Goal: Task Accomplishment & Management: Use online tool/utility

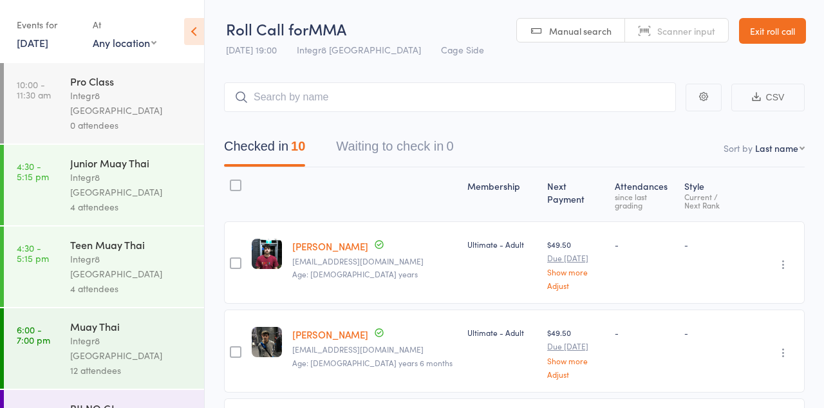
click at [41, 64] on link "10:00 - 11:30 am Pro Class Integr8 Cheltenham 0 attendees" at bounding box center [104, 103] width 200 height 80
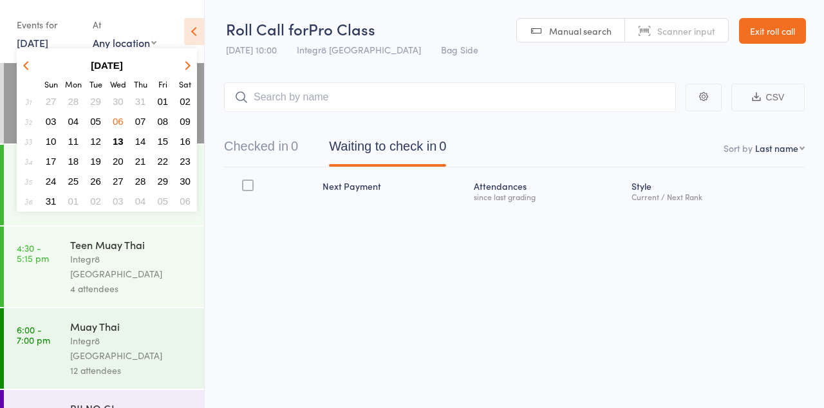
click at [118, 140] on span "13" at bounding box center [118, 141] width 11 height 11
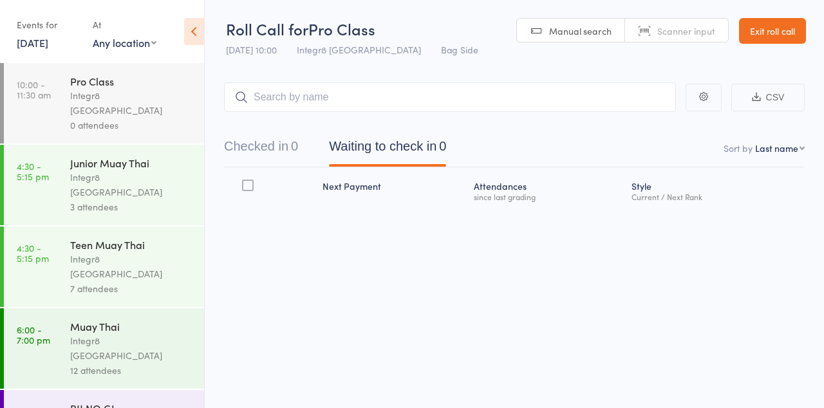
click at [48, 42] on link "[DATE]" at bounding box center [33, 42] width 32 height 14
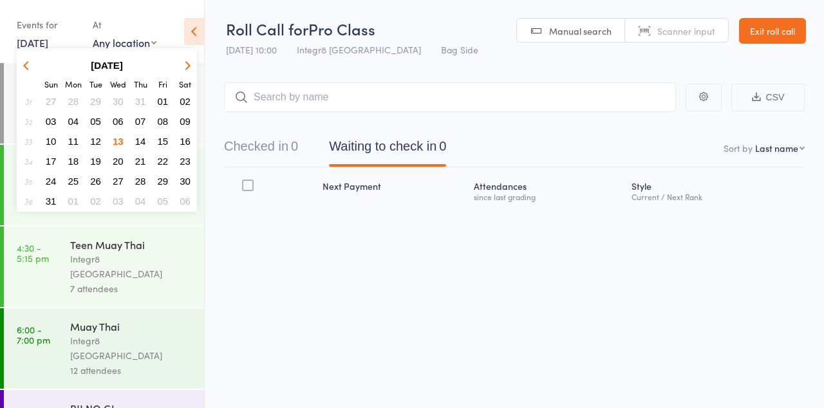
click at [120, 139] on span "13" at bounding box center [118, 141] width 11 height 11
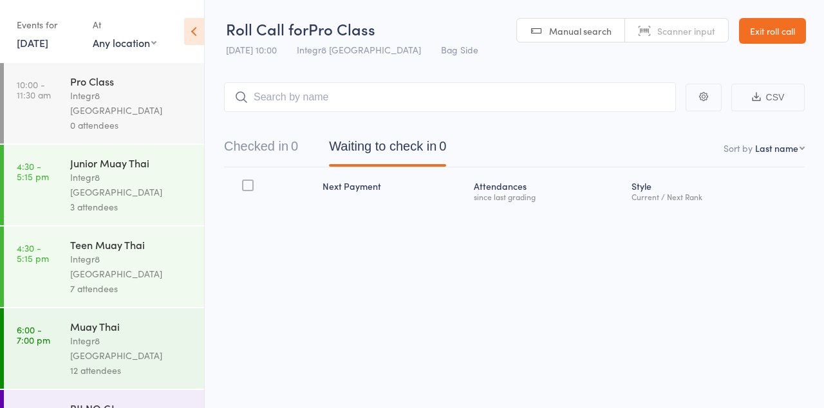
click at [59, 310] on link "6:00 - 7:00 pm Muay Thai Integr8 [GEOGRAPHIC_DATA] 12 attendees" at bounding box center [104, 348] width 200 height 80
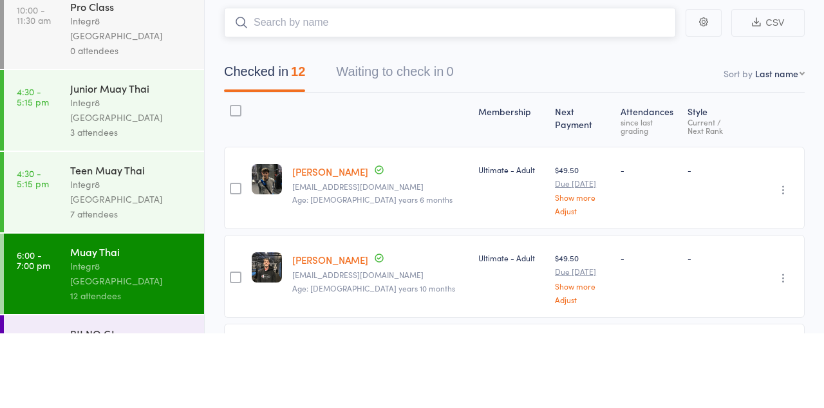
click at [644, 153] on nav "Checked in 12 Waiting to check in 0" at bounding box center [515, 150] width 612 height 34
click at [664, 122] on div "Checked in 12 Waiting to check in 0" at bounding box center [514, 139] width 581 height 55
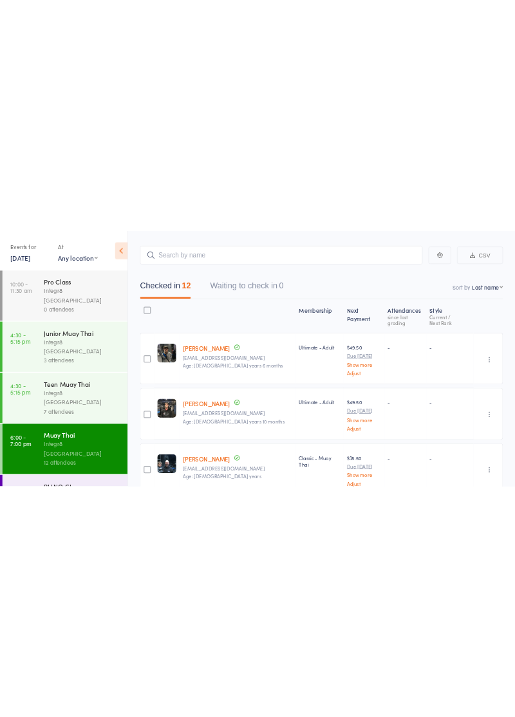
scroll to position [99, 0]
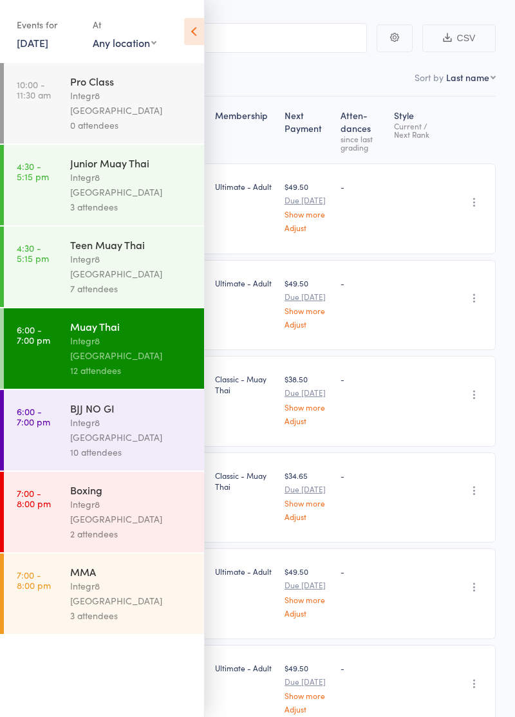
click at [3, 407] on div at bounding box center [2, 594] width 4 height 80
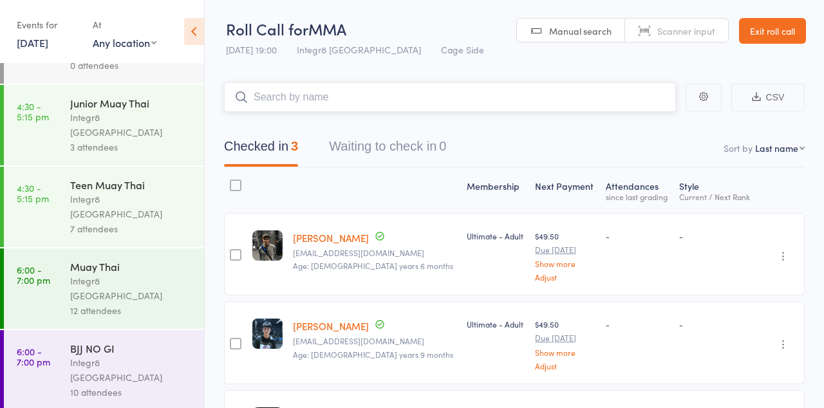
scroll to position [75, 0]
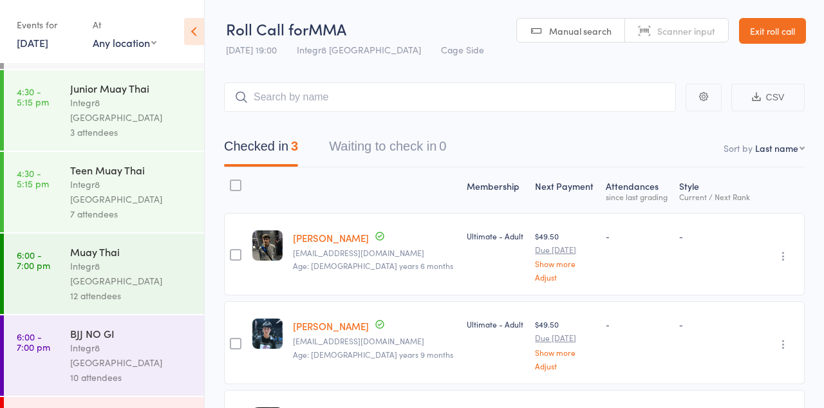
click at [61, 234] on link "6:00 - 7:00 pm Muay Thai Integr8 [GEOGRAPHIC_DATA] 12 attendees" at bounding box center [104, 274] width 200 height 80
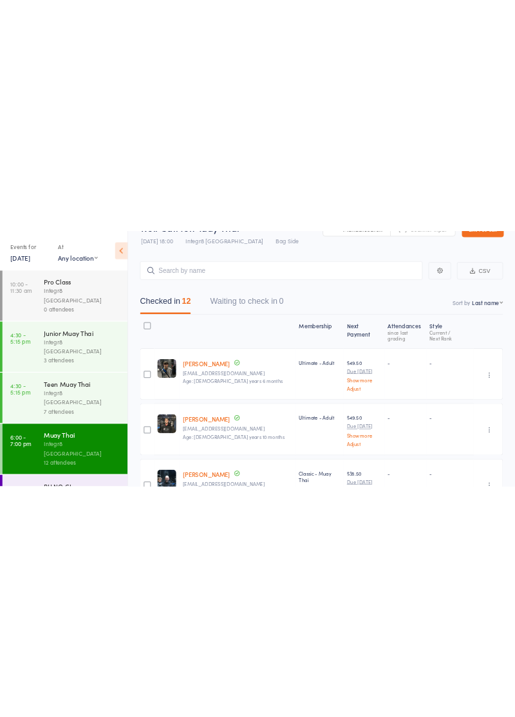
scroll to position [32, 0]
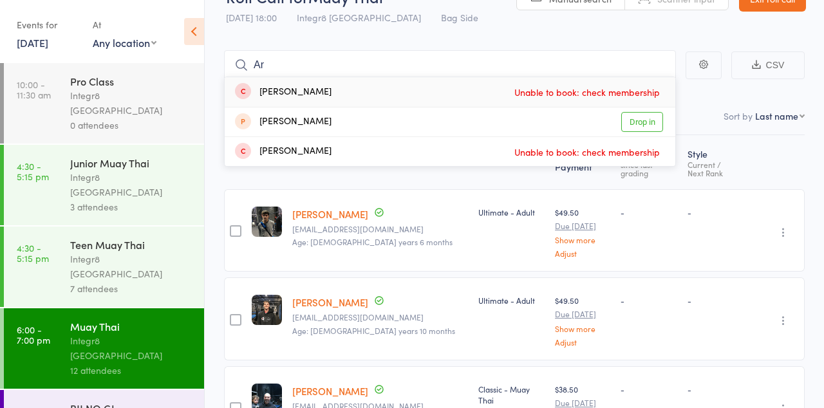
type input "A"
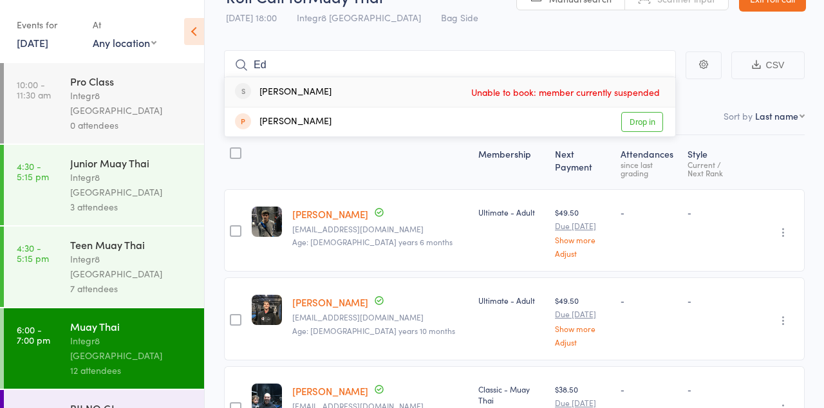
type input "E"
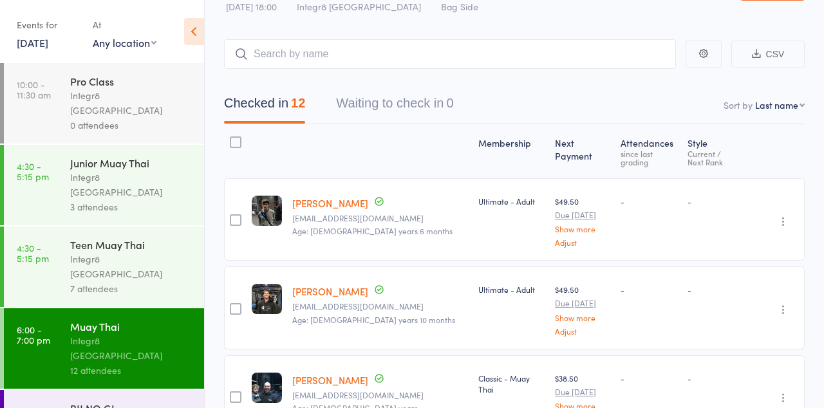
scroll to position [43, 0]
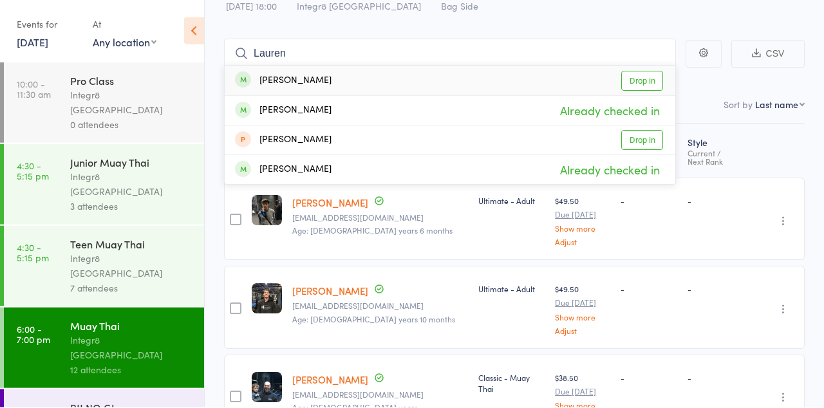
type input "Lauren"
click at [648, 83] on link "Drop in" at bounding box center [642, 81] width 42 height 20
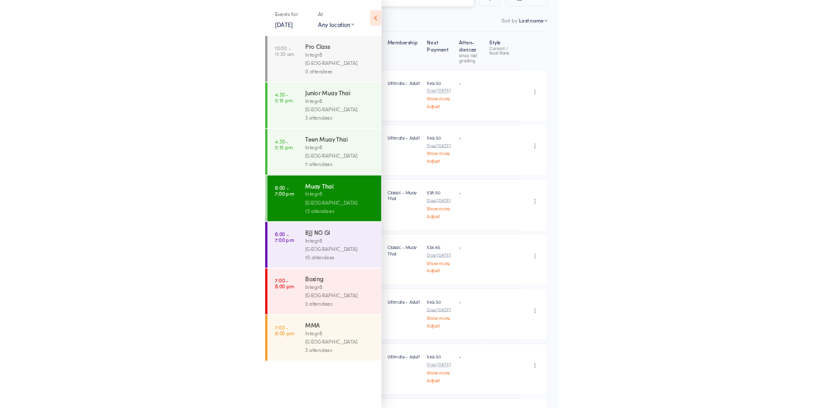
scroll to position [101, 0]
